Goal: Check status

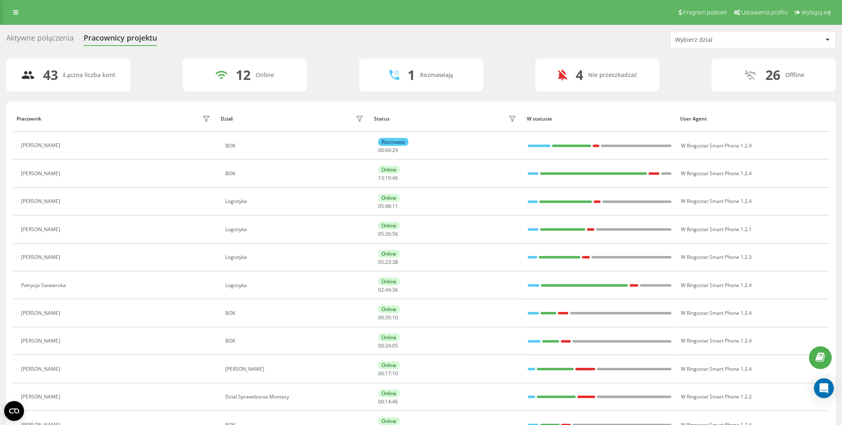
click at [827, 34] on div "Wybierz dział" at bounding box center [753, 39] width 165 height 17
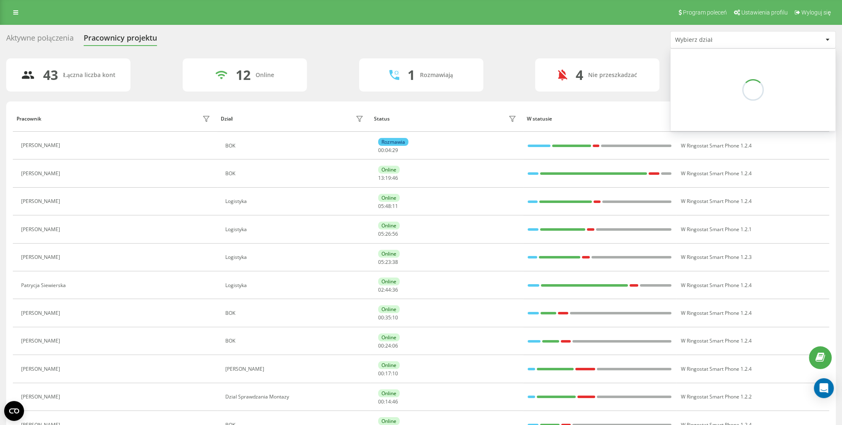
click at [827, 38] on div at bounding box center [828, 40] width 10 height 10
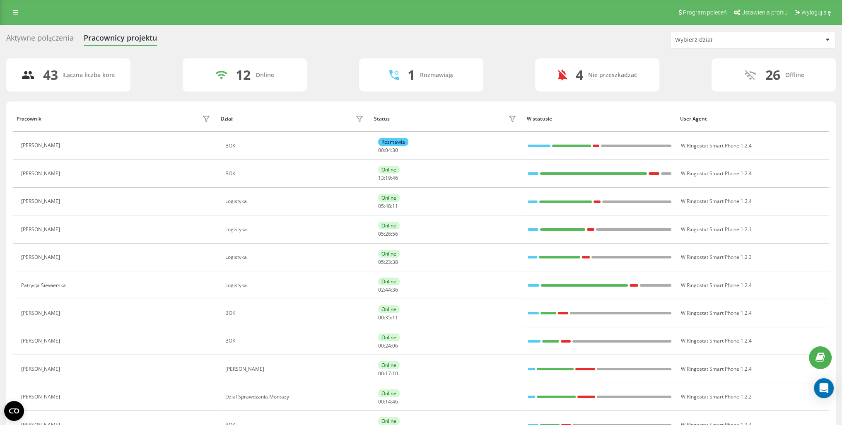
click at [826, 40] on icon at bounding box center [828, 40] width 4 height 2
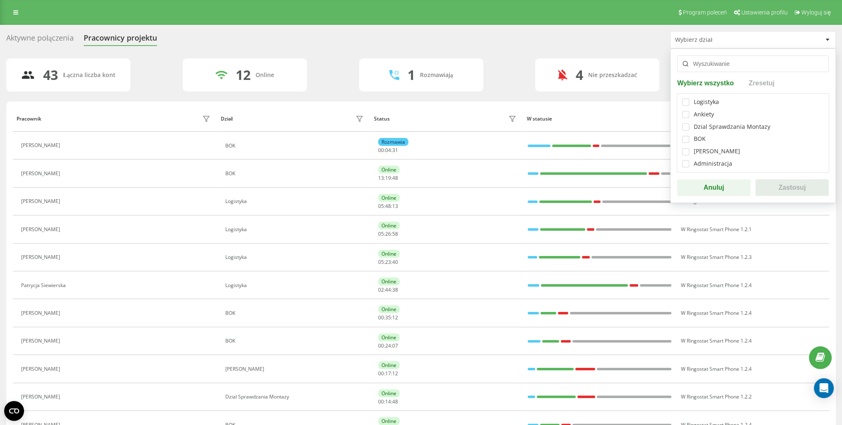
click at [690, 126] on div "Dzial Sprawdzania Montazy" at bounding box center [753, 126] width 142 height 7
click at [687, 123] on label at bounding box center [685, 123] width 7 height 0
checkbox input "true"
click at [769, 186] on button "Zastosuj" at bounding box center [792, 187] width 73 height 17
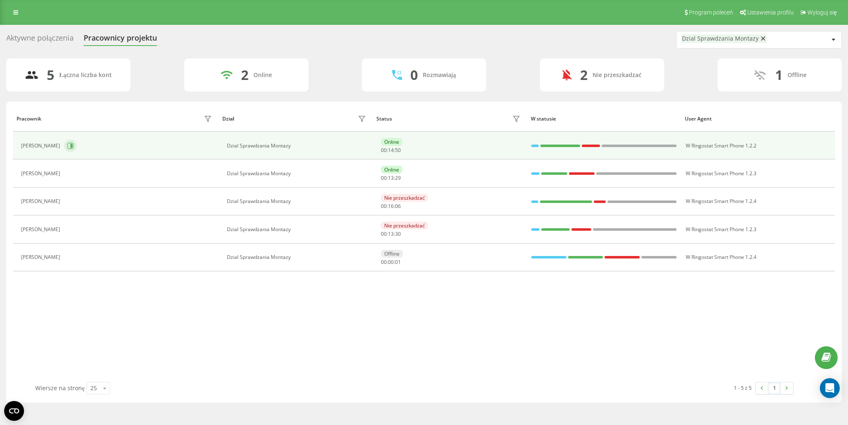
click at [67, 146] on icon at bounding box center [70, 145] width 7 height 7
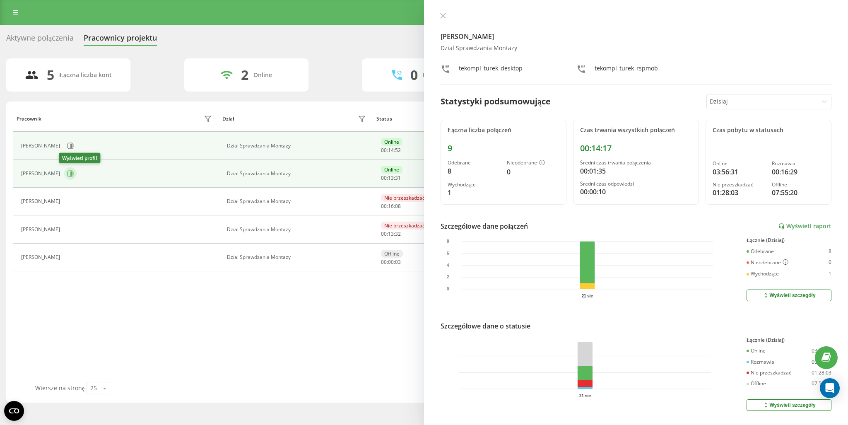
click at [67, 174] on icon at bounding box center [70, 173] width 7 height 7
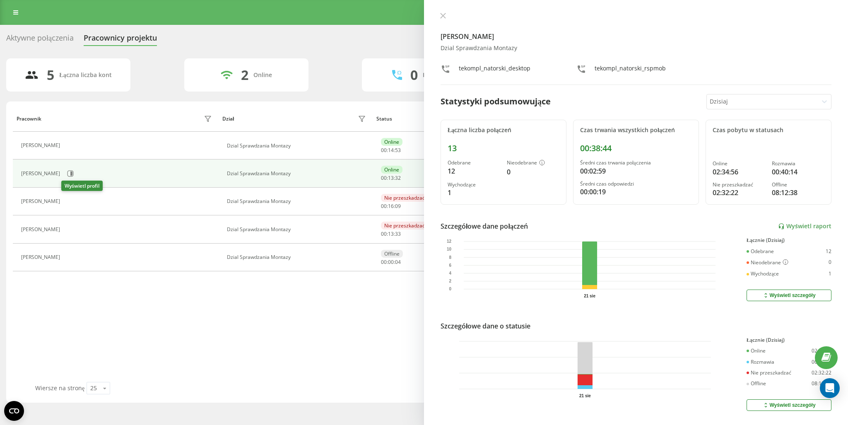
click at [71, 198] on button at bounding box center [69, 203] width 10 height 12
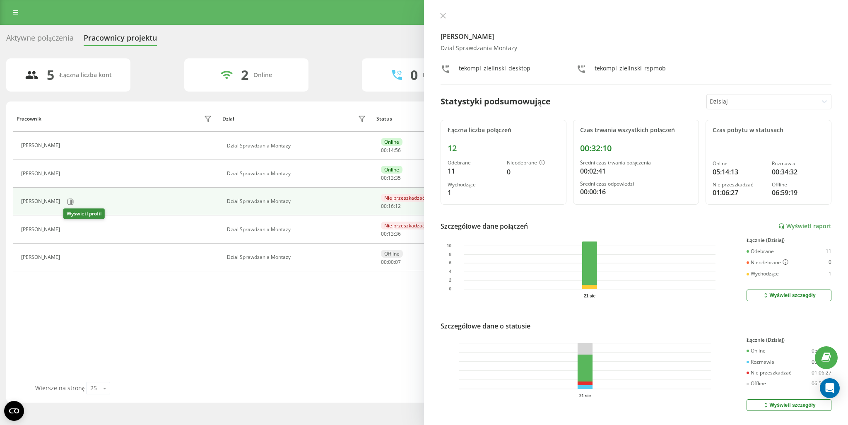
click at [74, 228] on button at bounding box center [69, 231] width 10 height 12
